Goal: Use online tool/utility: Utilize a website feature to perform a specific function

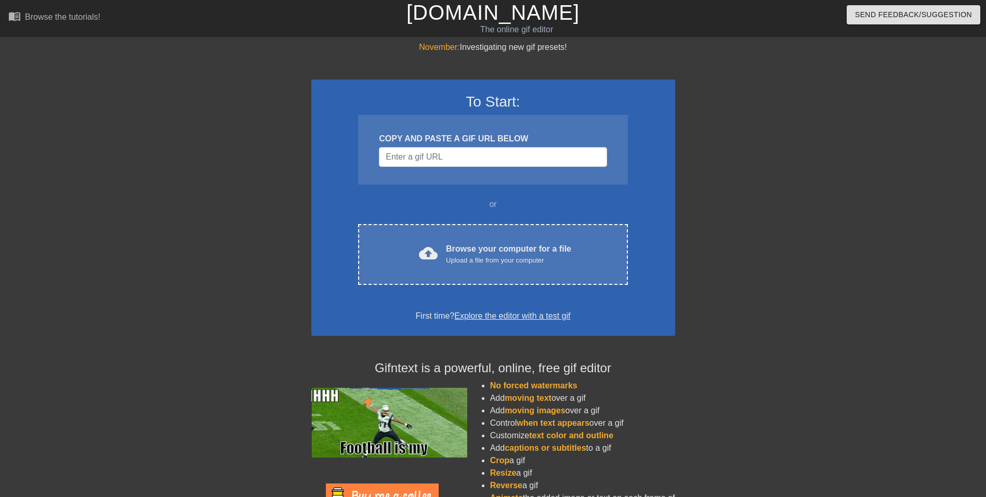
click at [609, 50] on div "November: Investigating new gif presets!" at bounding box center [493, 47] width 364 height 12
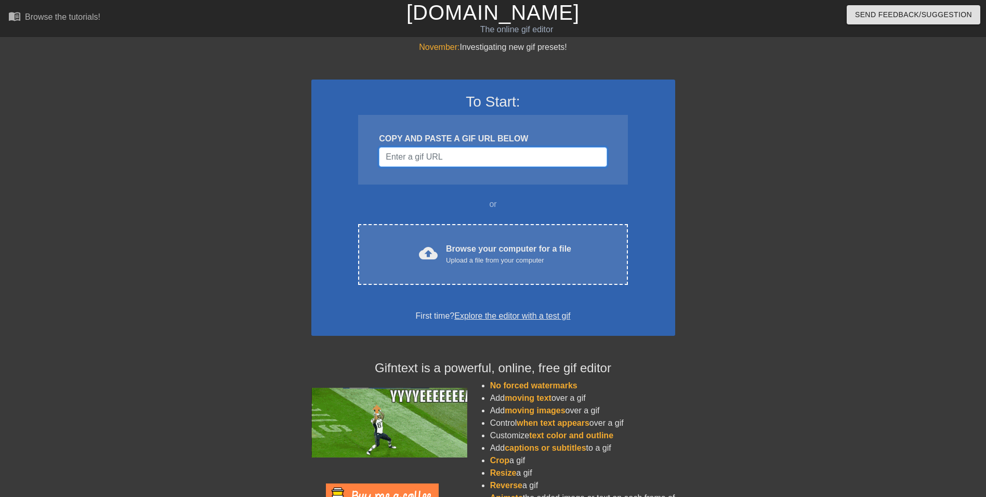
click at [494, 154] on input "Username" at bounding box center [493, 157] width 228 height 20
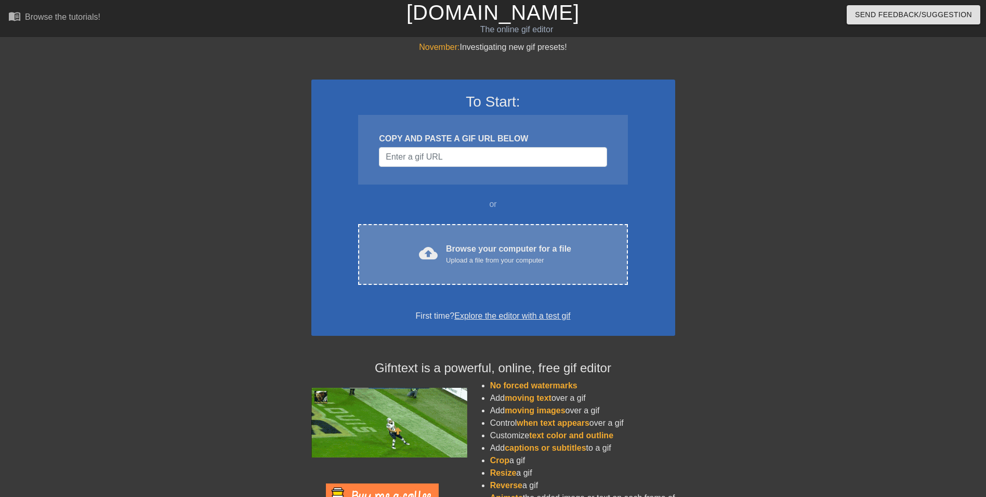
click at [497, 257] on div "Upload a file from your computer" at bounding box center [508, 260] width 125 height 10
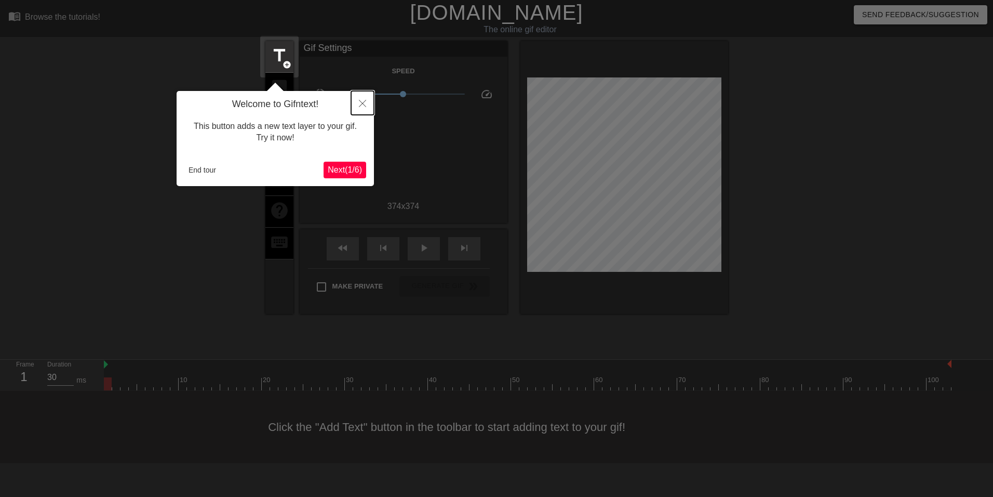
click at [368, 94] on button "Close" at bounding box center [362, 103] width 23 height 24
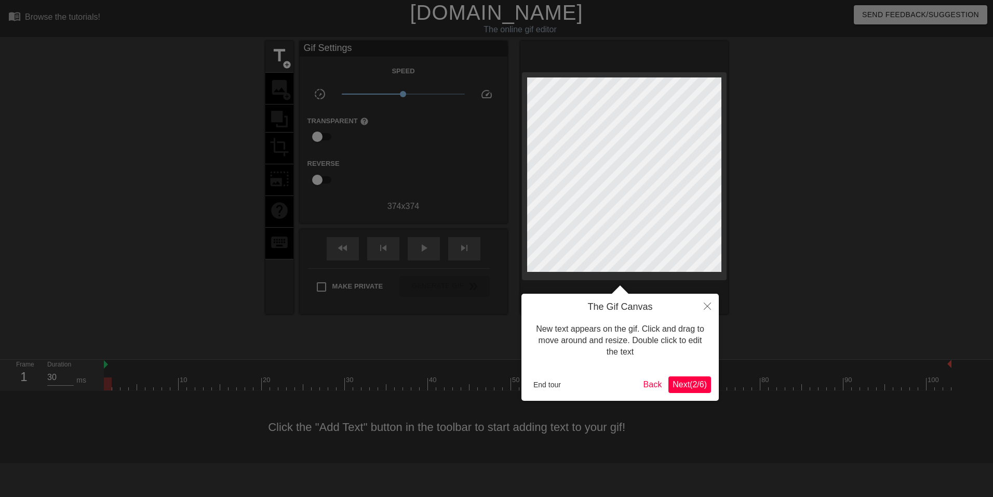
click at [731, 233] on div at bounding box center [496, 248] width 993 height 497
click at [706, 307] on icon "Close" at bounding box center [707, 305] width 7 height 7
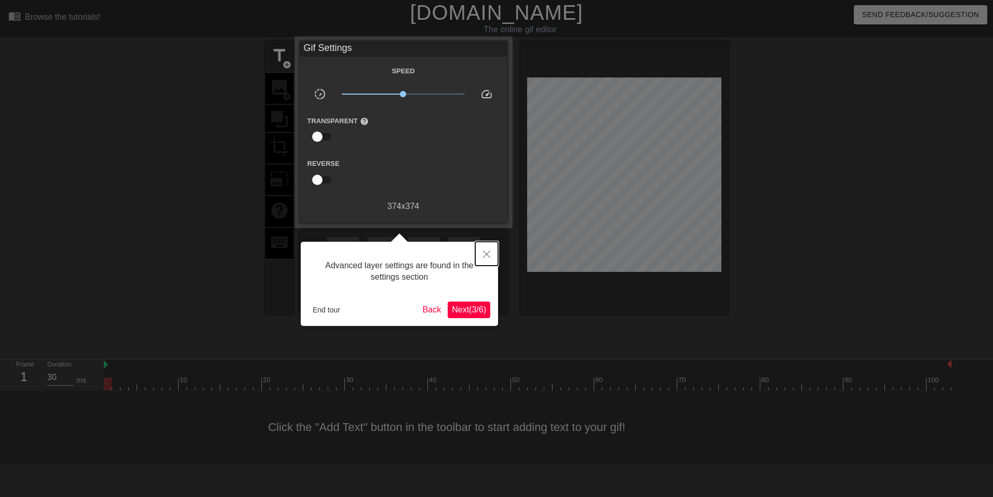
click at [489, 250] on button "Close" at bounding box center [486, 254] width 23 height 24
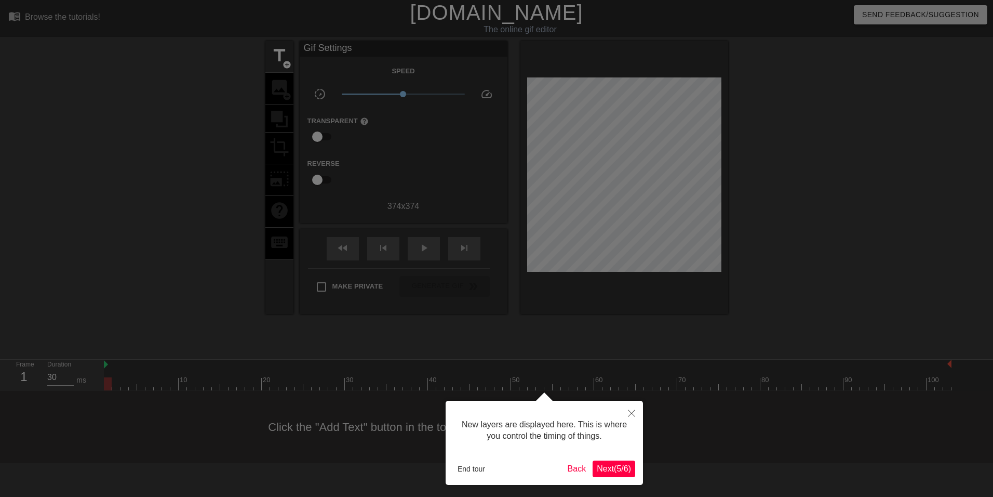
scroll to position [9, 0]
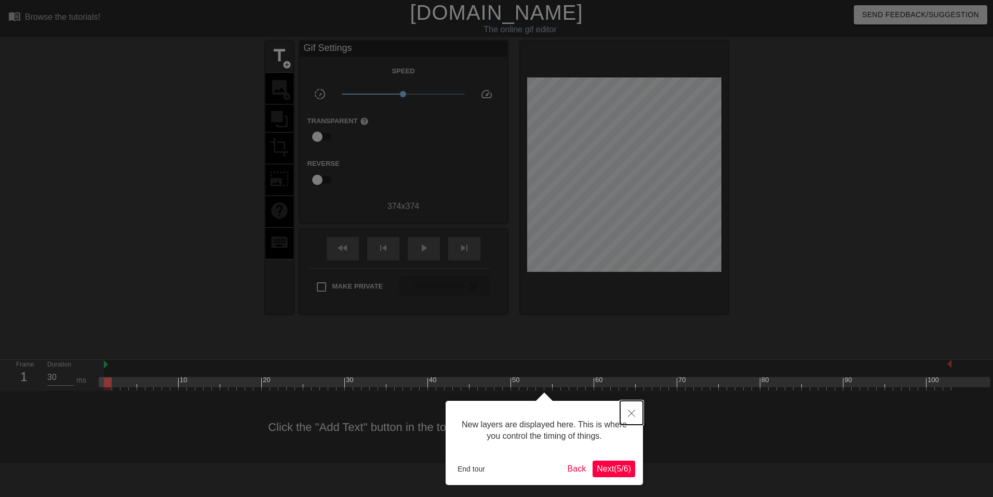
click at [628, 412] on icon "Close" at bounding box center [631, 412] width 7 height 7
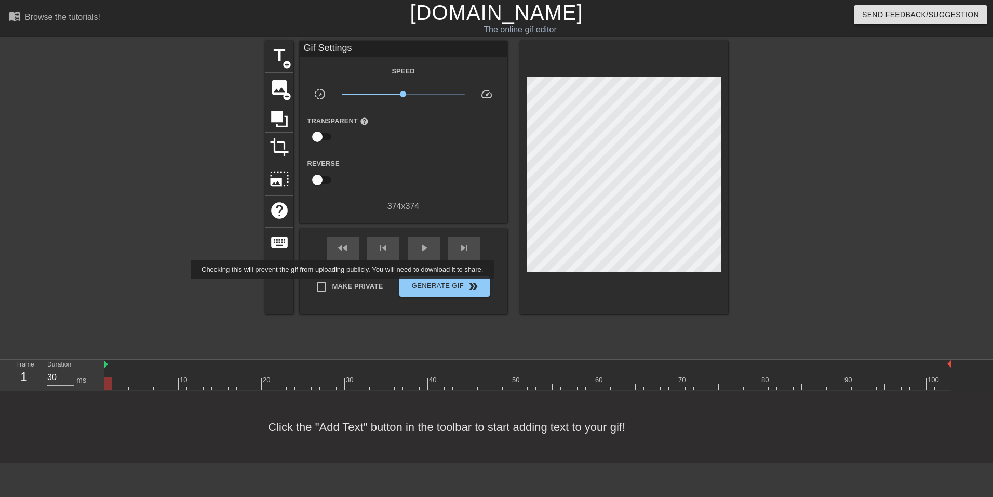
click at [346, 287] on span "Make Private" at bounding box center [358, 286] width 51 height 10
click at [333, 287] on input "Make Private" at bounding box center [322, 287] width 22 height 22
checkbox input "true"
click at [284, 60] on span "add_circle" at bounding box center [287, 64] width 9 height 9
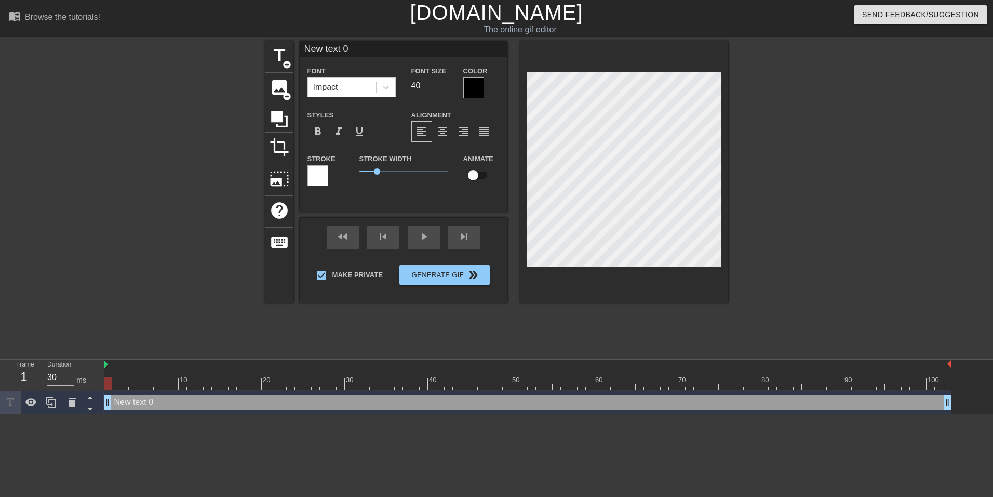
scroll to position [2, 1]
type input "M"
type textarea "M"
type input "Me"
type textarea "Me"
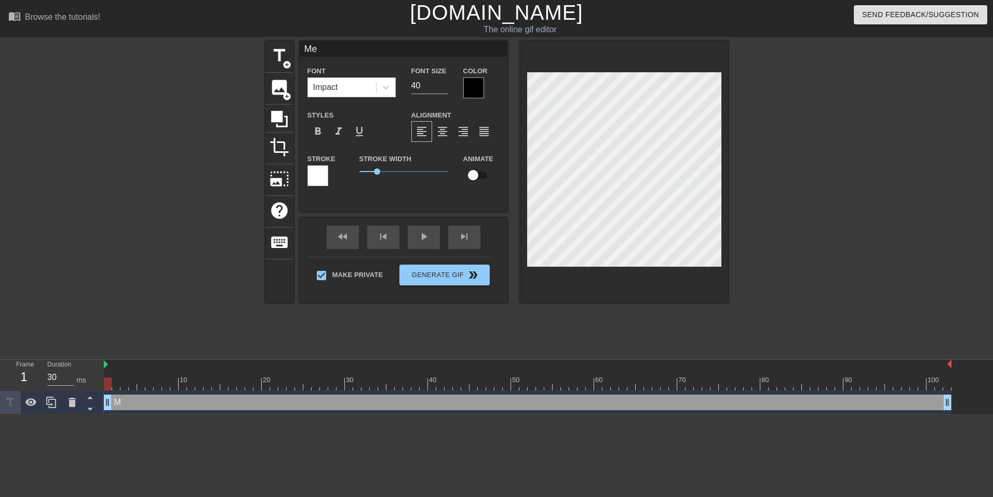
type input "Me"
type textarea "Me"
type input "Me s"
type textarea "Me s"
type input "Me se"
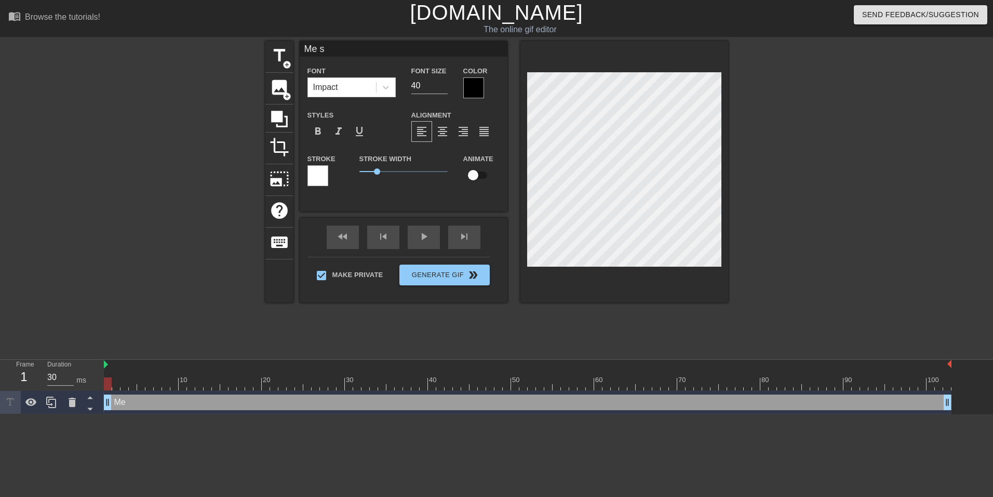
type textarea "Me se"
type input "Me sea"
type textarea "Me sea"
type input "Me sear"
type textarea "Me sear"
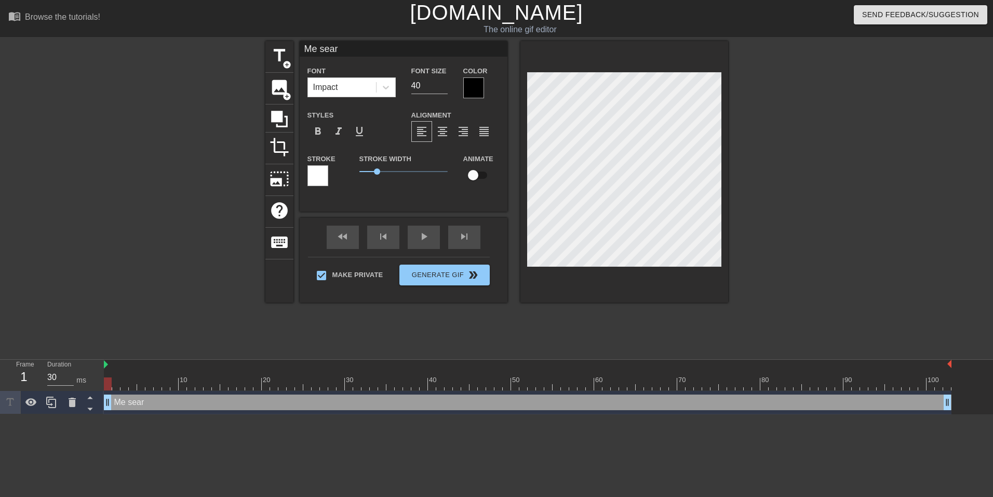
type input "Me searc"
type textarea "Me searc"
type input "Me search"
type textarea "Me search"
type input "Me searchi"
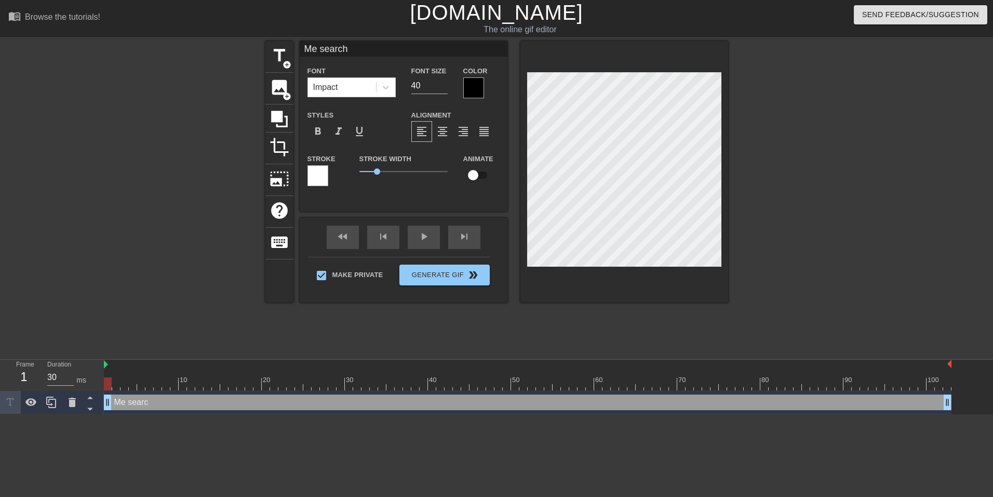
type textarea "Me searchi"
type input "Me searchin"
type textarea "Me searchin"
type input "Me searching"
type textarea "Me searching"
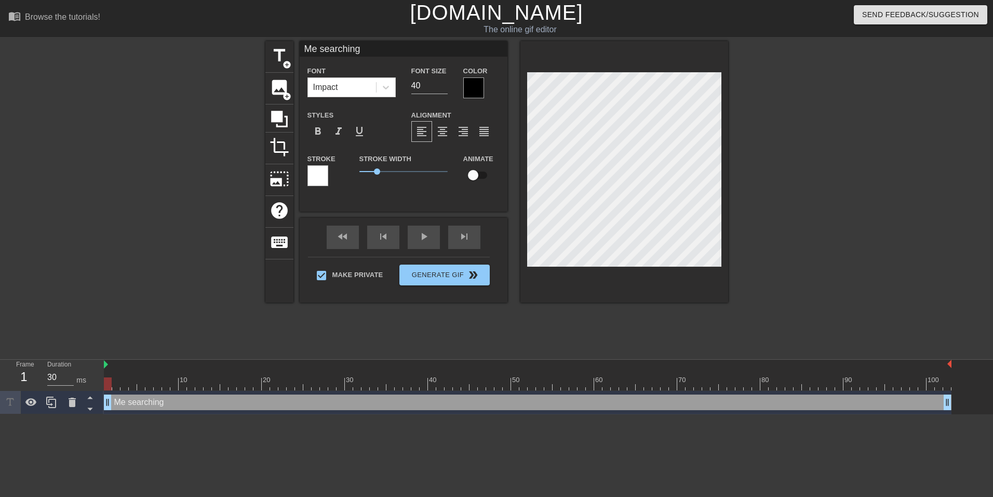
type input "Me searching"
type textarea "Me searching f"
type input "Me searching fo"
type textarea "Me searching fo"
type input "Me searching for"
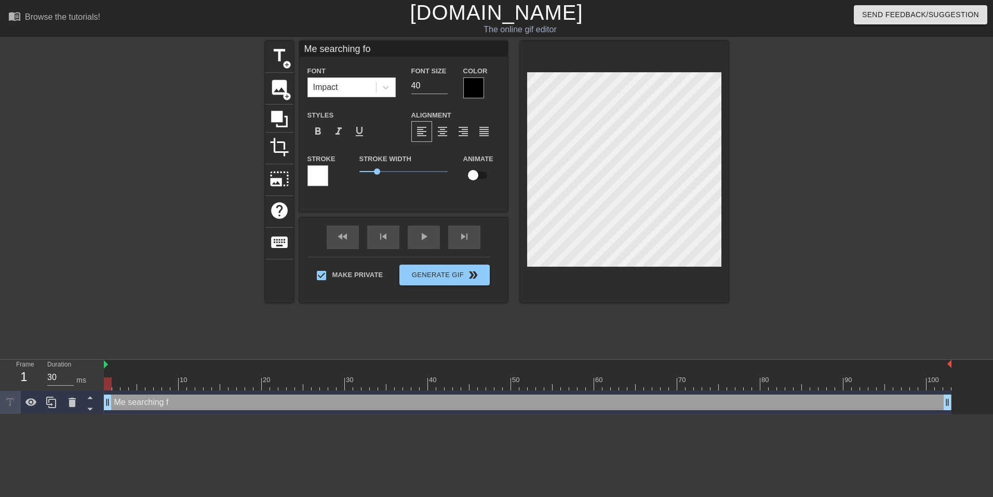
type textarea "Me searching for"
type input "Me searching for"
type textarea "Me searching for"
type input "Me searching for t"
type textarea "Me searching for t"
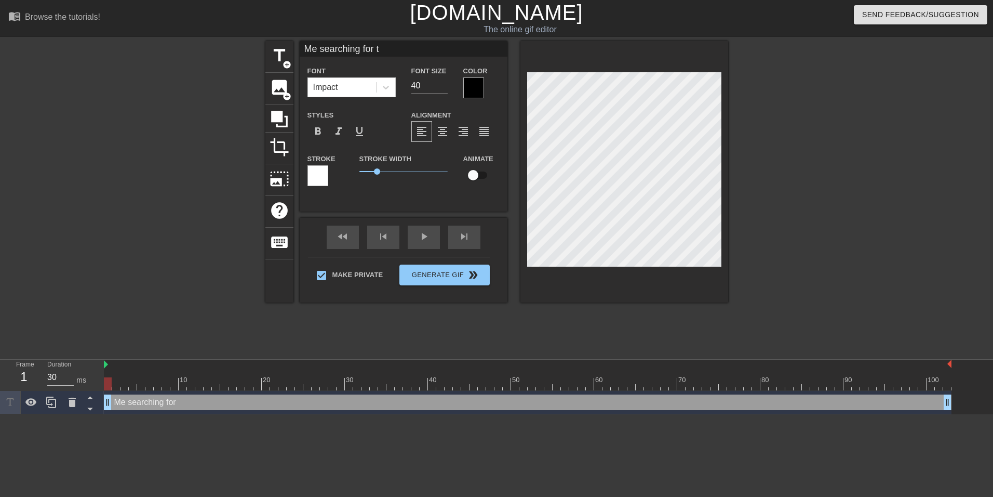
type input "Me searching for th"
type textarea "Me searching for th"
type input "Me searching for the"
type textarea "Me searching for the"
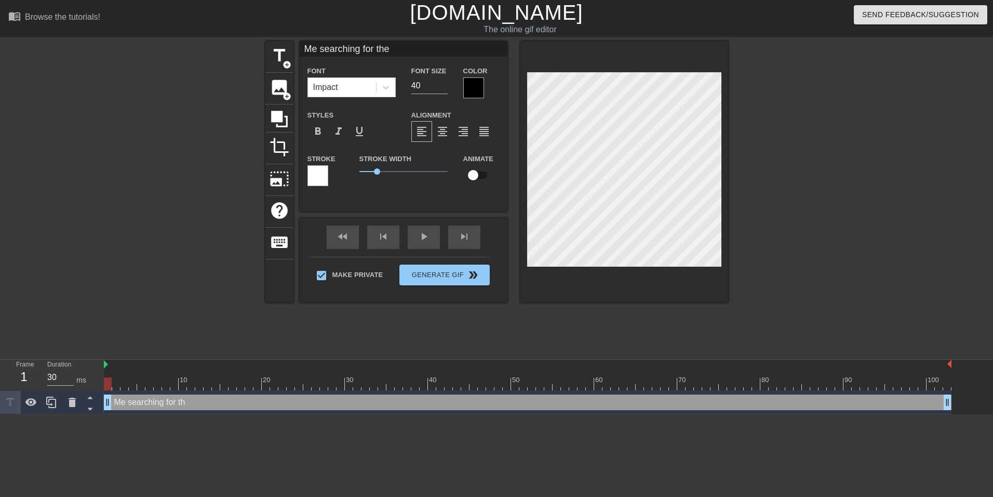
type input "Me searching for the"
type textarea "Me searching for the"
paste textarea "Kaoki the Kind"
type input "Me searching for [PERSON_NAME] the Kind"
type textarea "Me searching for [PERSON_NAME] the Kind"
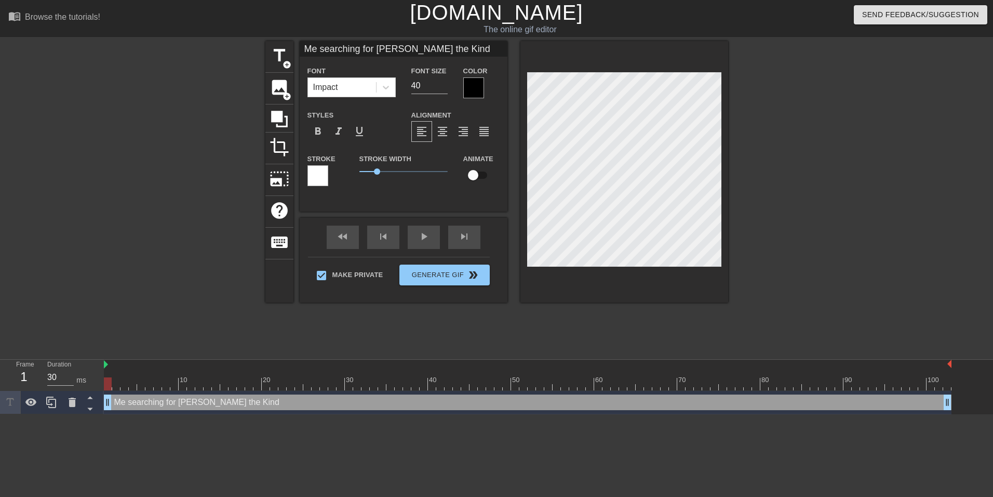
scroll to position [2, 6]
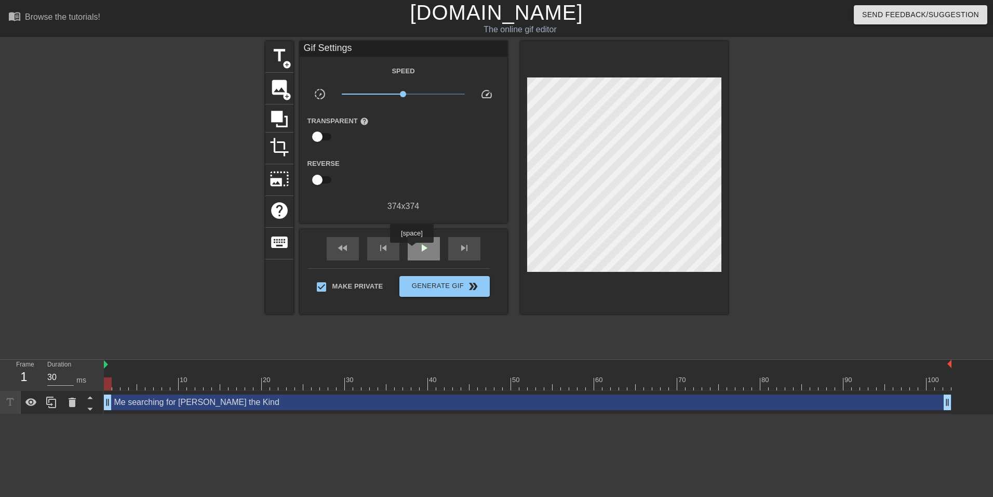
click at [412, 250] on div "play_arrow" at bounding box center [424, 248] width 32 height 23
type input "30"
click at [446, 286] on span "Generate Gif double_arrow" at bounding box center [445, 286] width 82 height 12
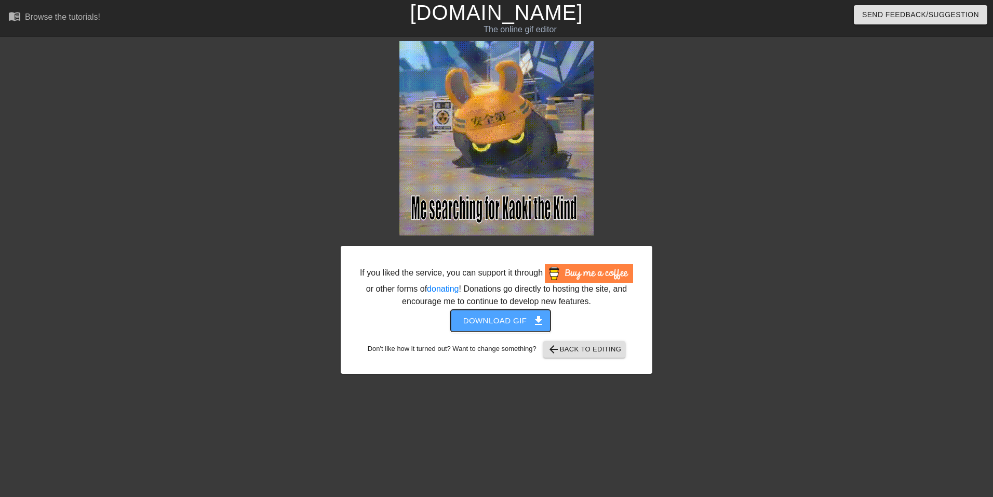
click at [525, 319] on span "Download gif get_app" at bounding box center [500, 321] width 75 height 14
